Goal: Obtain resource: Download file/media

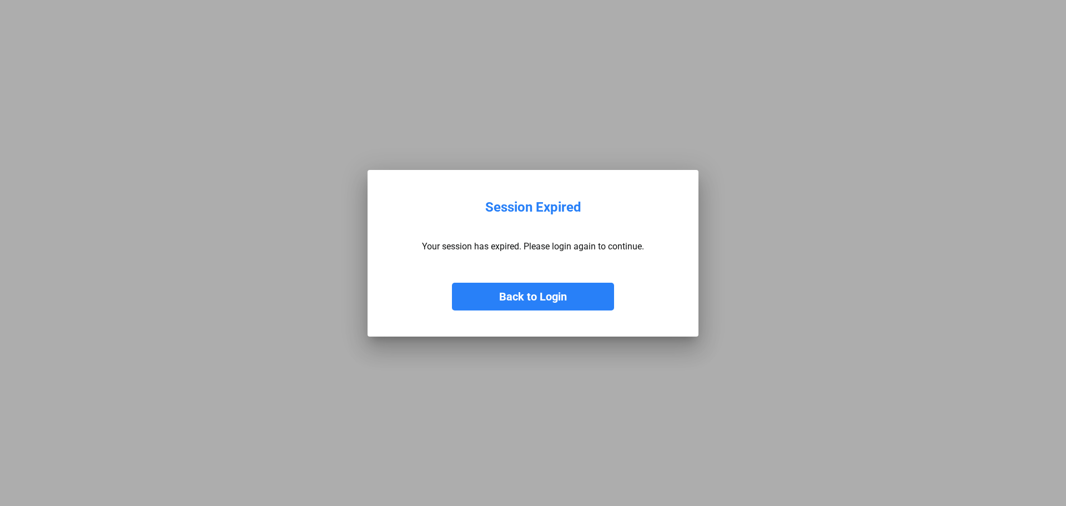
click at [562, 294] on button "Back to Login" at bounding box center [533, 297] width 162 height 28
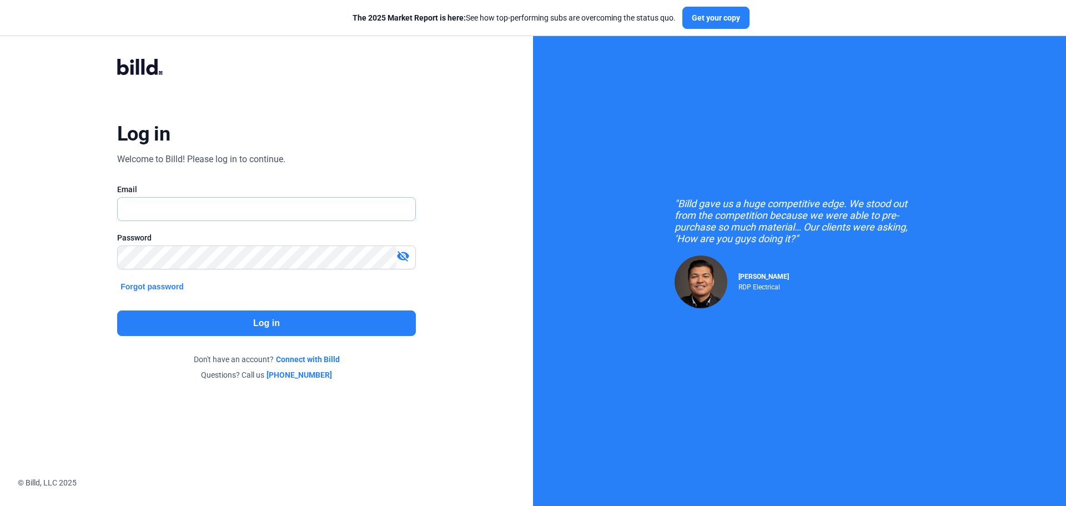
type input "[PERSON_NAME][EMAIL_ADDRESS][DOMAIN_NAME]"
click at [187, 321] on button "Log in" at bounding box center [266, 323] width 299 height 26
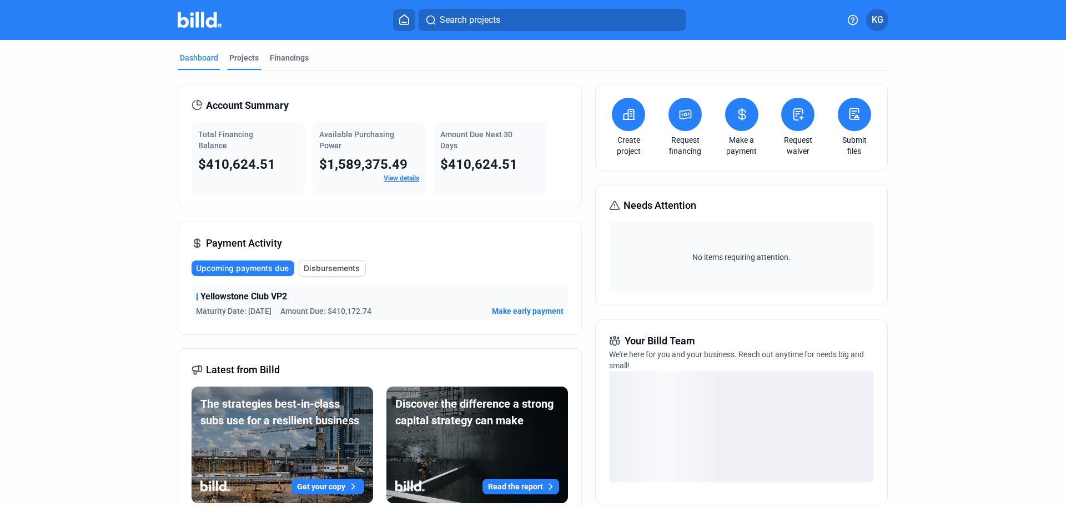
click at [254, 63] on div "Projects" at bounding box center [244, 61] width 34 height 18
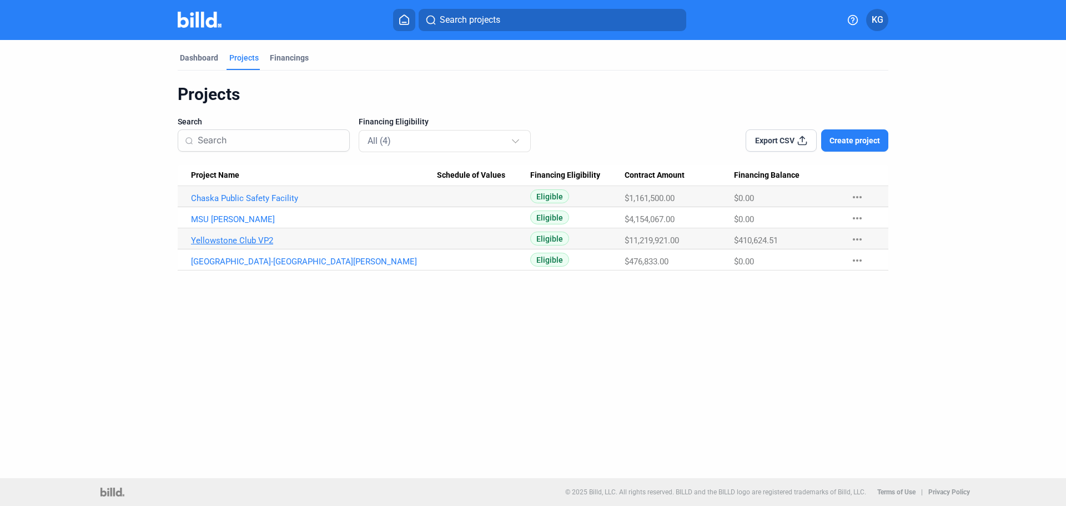
click at [236, 241] on link "Yellowstone Club VP2" at bounding box center [314, 240] width 246 height 10
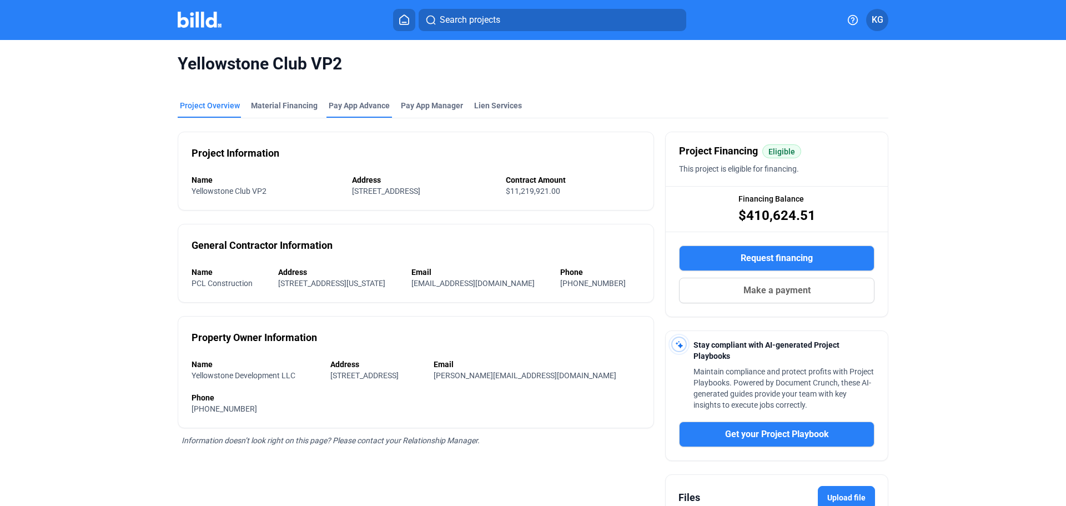
click at [336, 108] on div "Pay App Advance" at bounding box center [359, 105] width 61 height 11
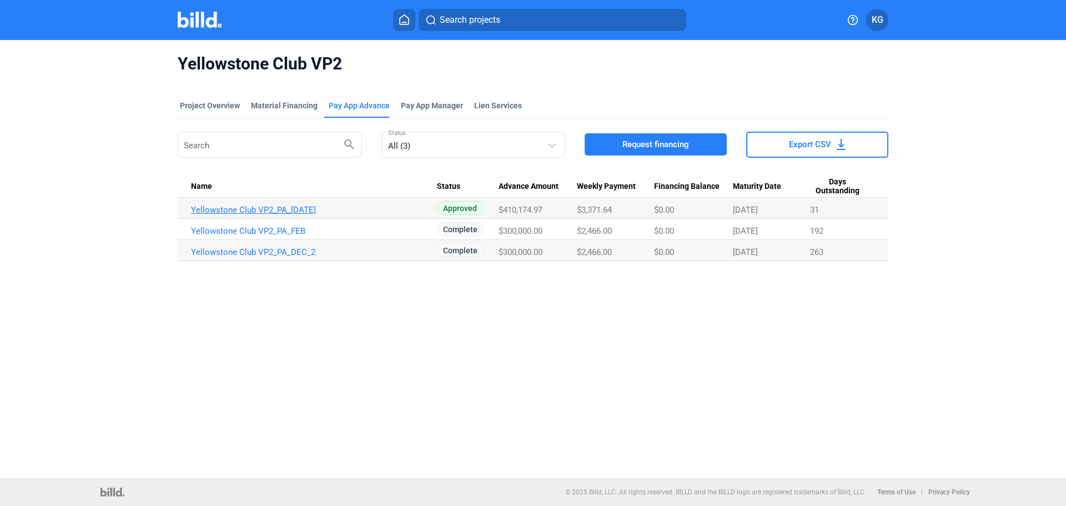
click at [221, 211] on link "Yellowstone Club VP2_PA_[DATE]" at bounding box center [314, 210] width 246 height 10
click at [241, 212] on link "Yellowstone Club VP2_PA_[DATE]" at bounding box center [314, 210] width 246 height 10
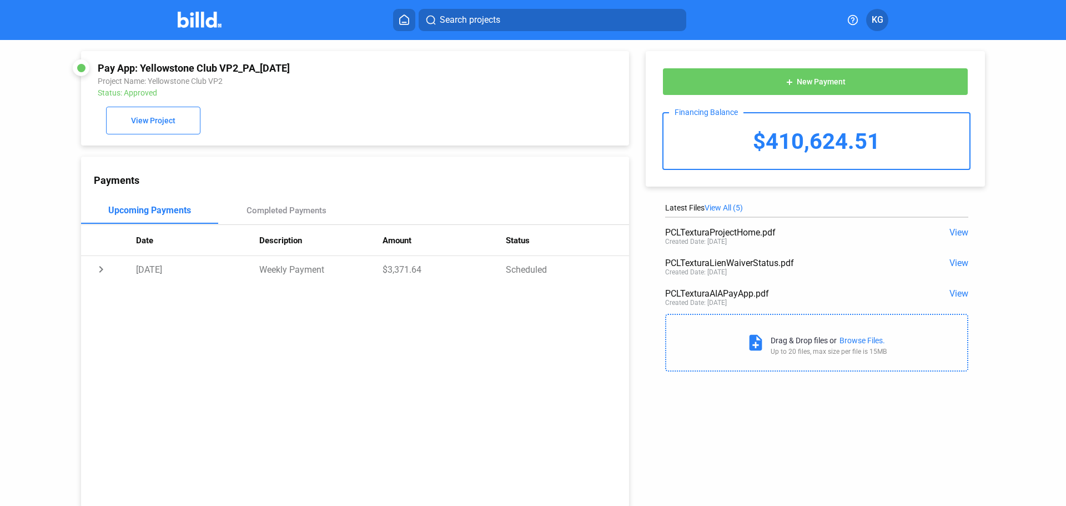
click at [954, 295] on span "View" at bounding box center [958, 293] width 19 height 11
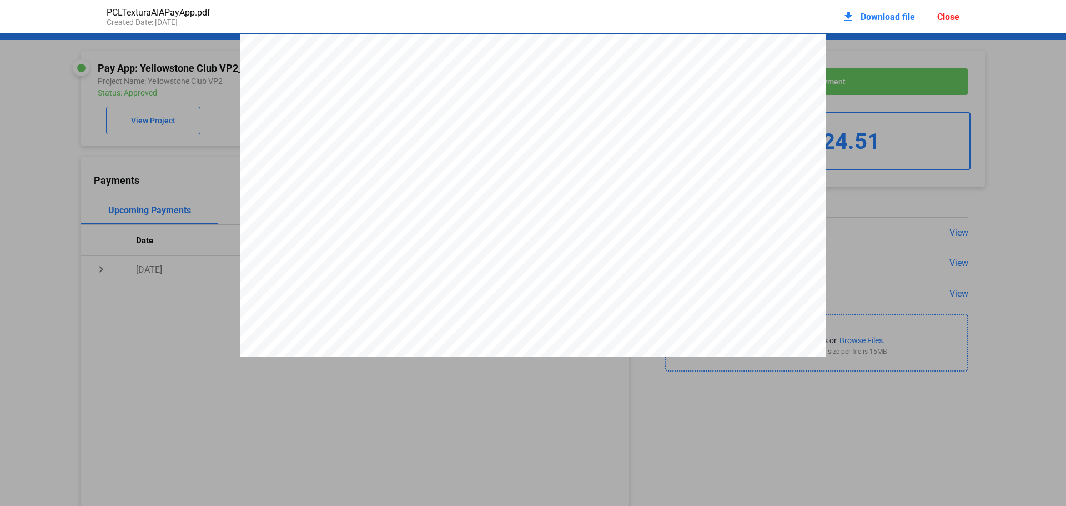
scroll to position [6, 0]
click at [910, 18] on span "Download file" at bounding box center [887, 17] width 54 height 11
